Goal: Information Seeking & Learning: Learn about a topic

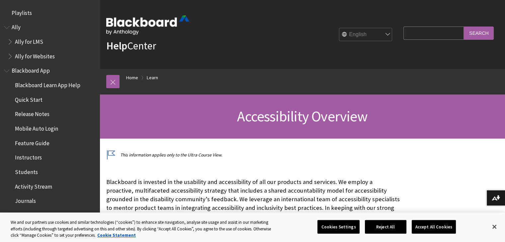
scroll to position [577, 0]
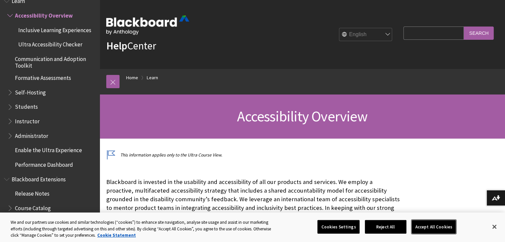
click at [436, 229] on button "Accept All Cookies" at bounding box center [434, 227] width 44 height 14
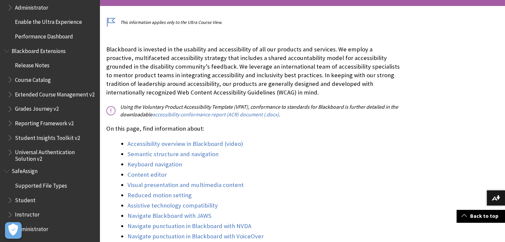
scroll to position [166, 0]
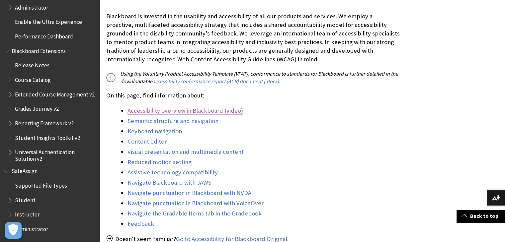
click at [189, 107] on link "Accessibility overview in Blackboard (video)" at bounding box center [184, 111] width 115 height 8
click at [190, 113] on link "Accessibility overview in Blackboard (video)" at bounding box center [184, 111] width 115 height 8
click at [231, 110] on link "Accessibility overview in Blackboard (video)" at bounding box center [184, 111] width 115 height 8
click at [147, 110] on link "Accessibility overview in Blackboard (video)" at bounding box center [184, 111] width 115 height 8
click at [165, 112] on link "Accessibility overview in Blackboard (video)" at bounding box center [184, 111] width 115 height 8
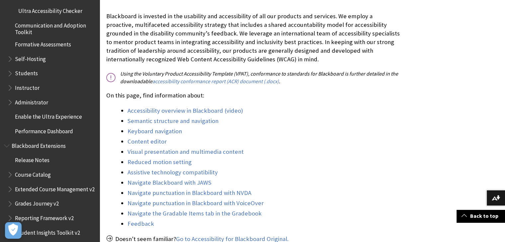
scroll to position [644, 0]
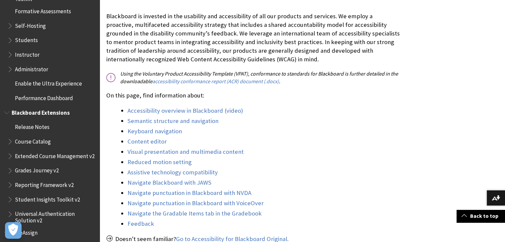
click at [57, 111] on span "Blackboard Extensions" at bounding box center [41, 111] width 58 height 9
click at [5, 111] on span "Book outline for Blackboard Extensions" at bounding box center [7, 111] width 7 height 8
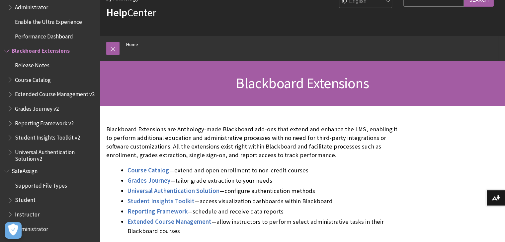
scroll to position [66, 0]
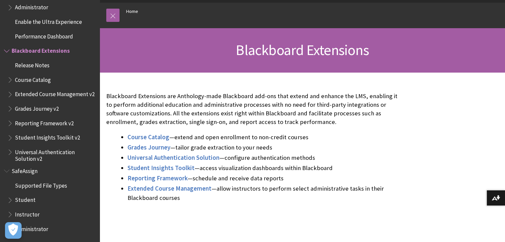
drag, startPoint x: 36, startPoint y: 100, endPoint x: 32, endPoint y: 109, distance: 9.9
drag, startPoint x: 32, startPoint y: 109, endPoint x: 7, endPoint y: 117, distance: 26.6
click at [6, 117] on ul "Release Notes Course Catalog Extended Course Management v2 Grades Journey v2 Re…" at bounding box center [50, 111] width 92 height 103
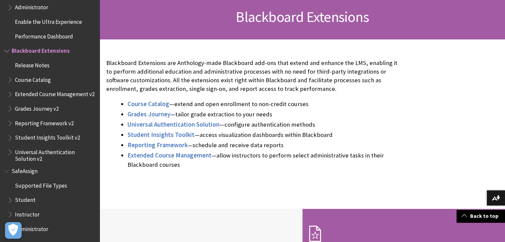
scroll to position [133, 0]
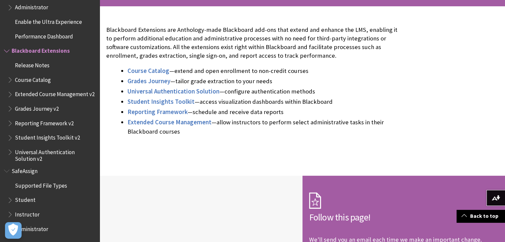
click at [32, 213] on span "Instructor" at bounding box center [27, 213] width 25 height 9
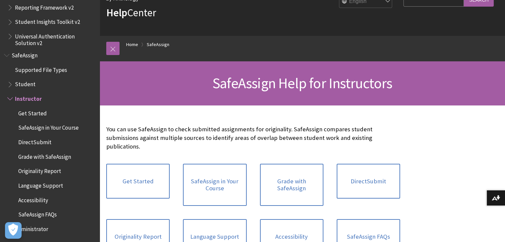
scroll to position [100, 0]
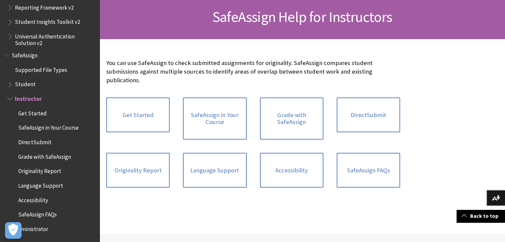
click at [43, 230] on span "Administrator" at bounding box center [31, 228] width 33 height 9
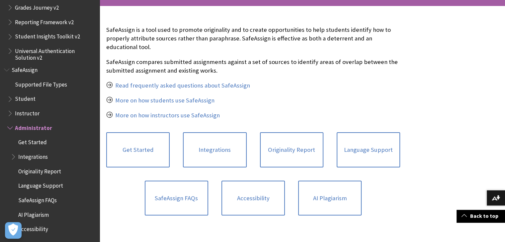
scroll to position [166, 0]
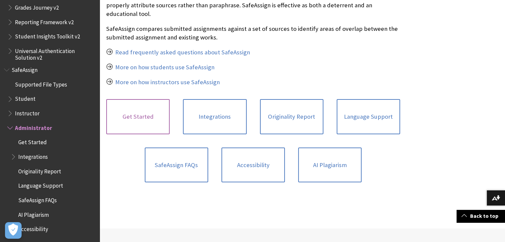
click at [148, 112] on link "Get Started" at bounding box center [137, 116] width 63 height 35
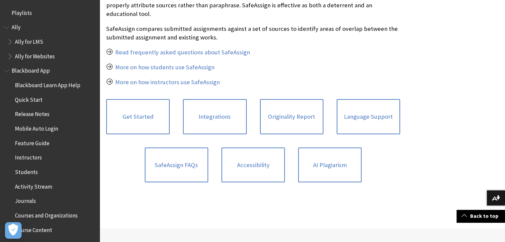
scroll to position [133, 0]
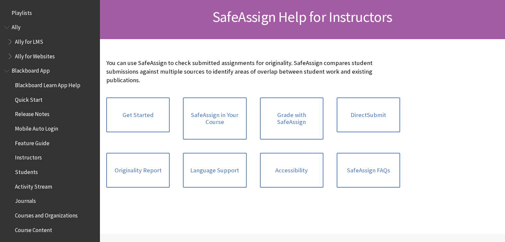
scroll to position [797, 0]
